Goal: Understand process/instructions: Learn how to perform a task or action

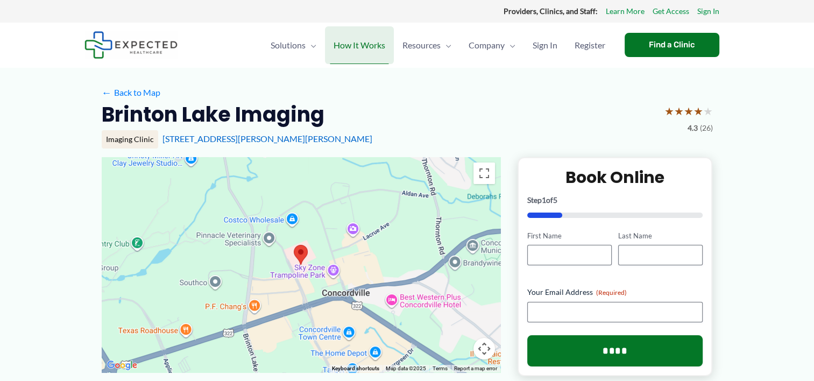
click at [364, 49] on span "How It Works" at bounding box center [360, 45] width 52 height 38
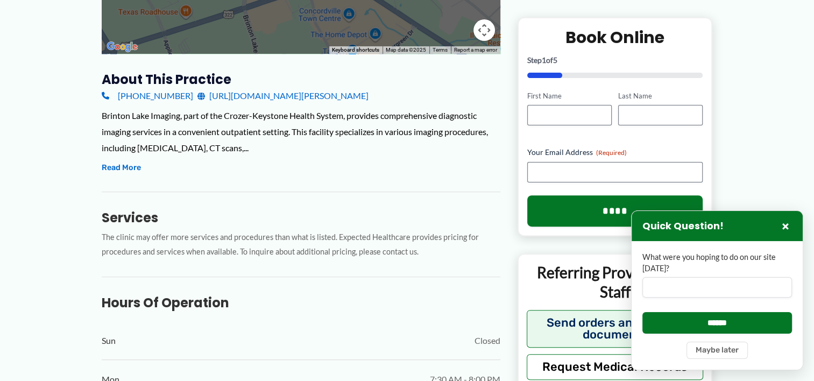
scroll to position [323, 0]
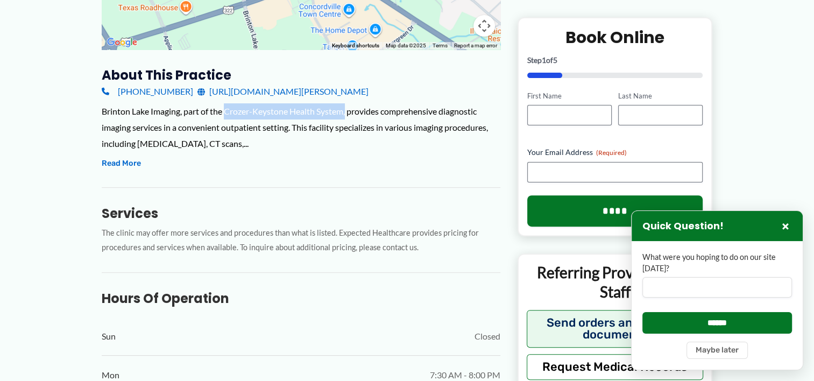
drag, startPoint x: 225, startPoint y: 111, endPoint x: 348, endPoint y: 108, distance: 122.7
click at [348, 108] on div "Brinton Lake Imaging, part of the Crozer-Keystone Health System, provides compr…" at bounding box center [301, 127] width 399 height 48
drag, startPoint x: 348, startPoint y: 108, endPoint x: 330, endPoint y: 111, distance: 17.5
copy div "Crozer-Keystone Health System,"
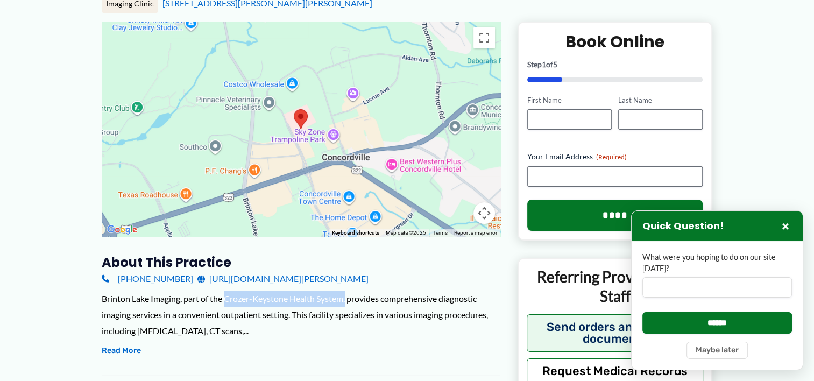
scroll to position [0, 0]
